Goal: Navigation & Orientation: Find specific page/section

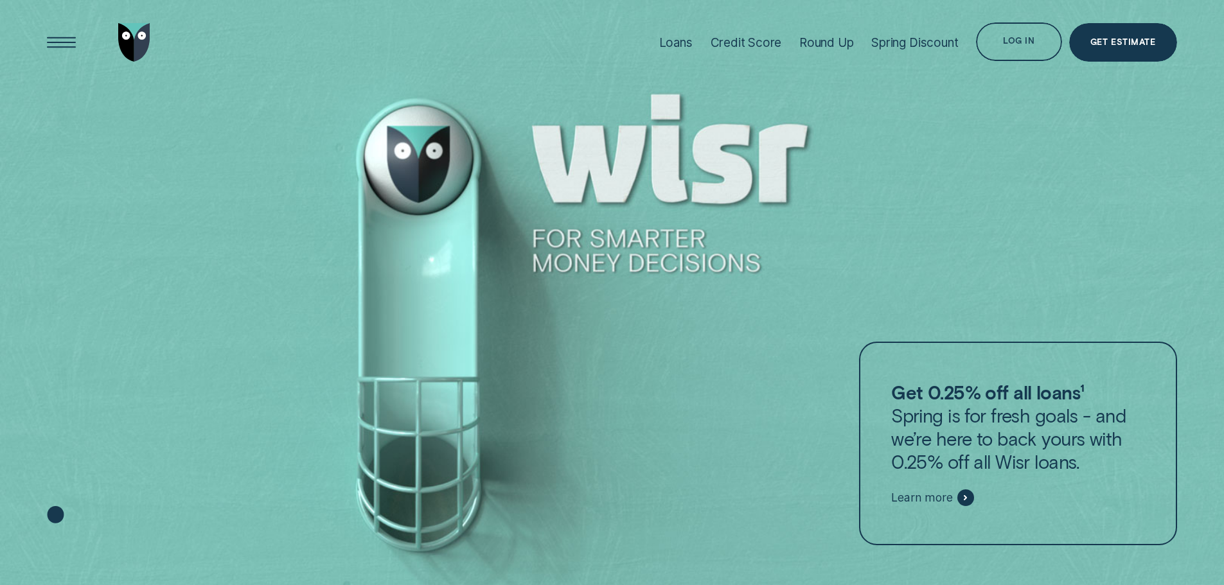
click at [999, 28] on div "Log in" at bounding box center [1018, 41] width 85 height 39
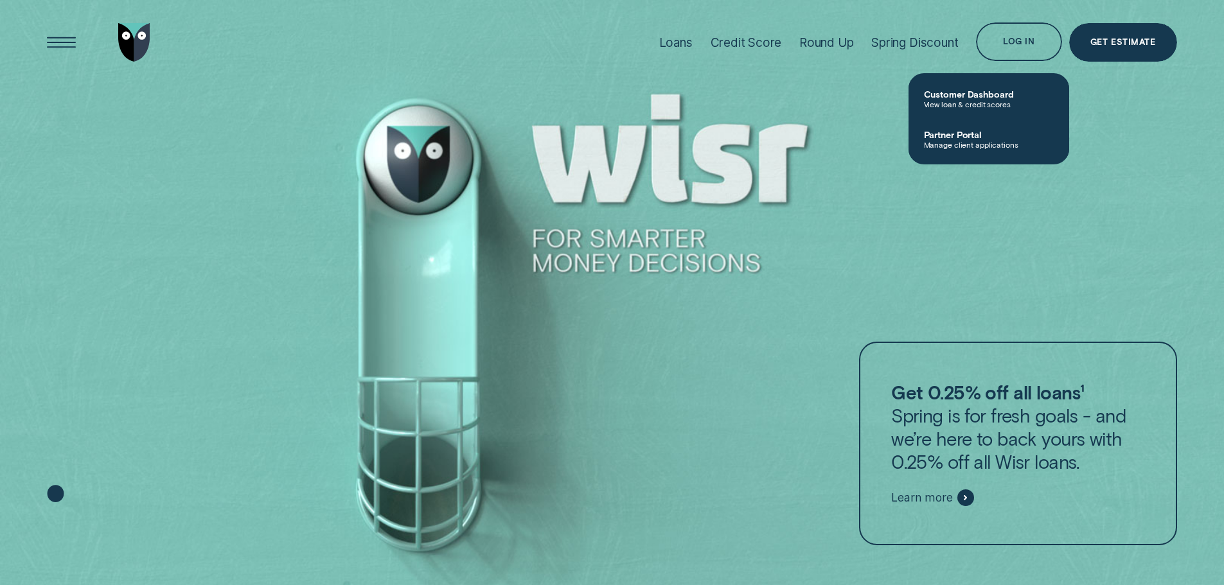
click at [974, 137] on span "Partner Portal" at bounding box center [989, 134] width 130 height 11
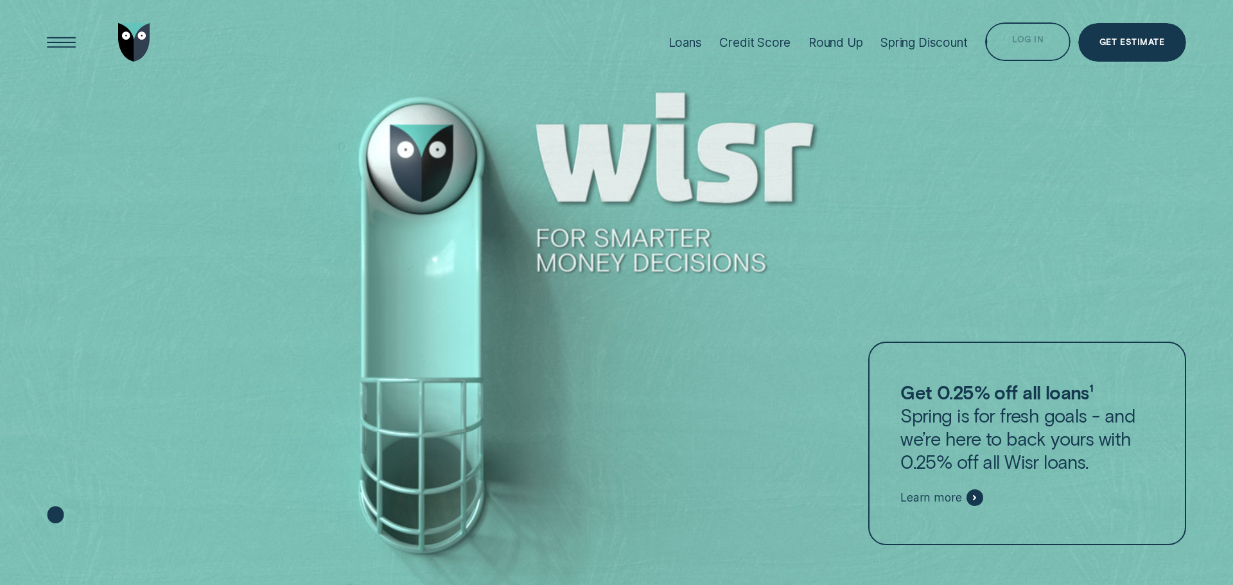
click at [1010, 17] on div "Loans Credit Score Round Up Spring Discount Log in Log in Customer Dashboard Vi…" at bounding box center [923, 42] width 527 height 85
click at [1013, 49] on div "Log in" at bounding box center [1018, 41] width 85 height 39
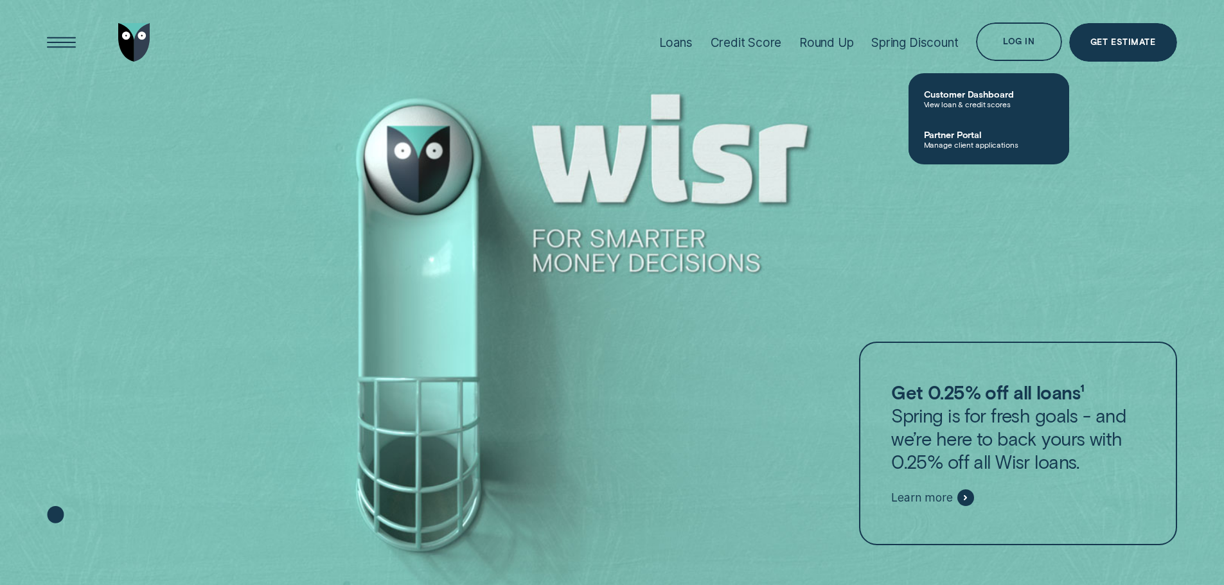
click at [970, 147] on span "Manage client applications" at bounding box center [989, 144] width 130 height 9
